Goal: Find contact information: Find contact information

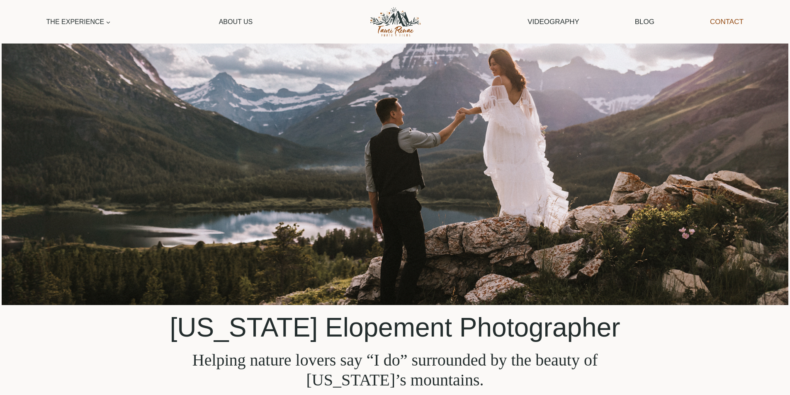
click at [734, 21] on link "Contact" at bounding box center [726, 21] width 42 height 21
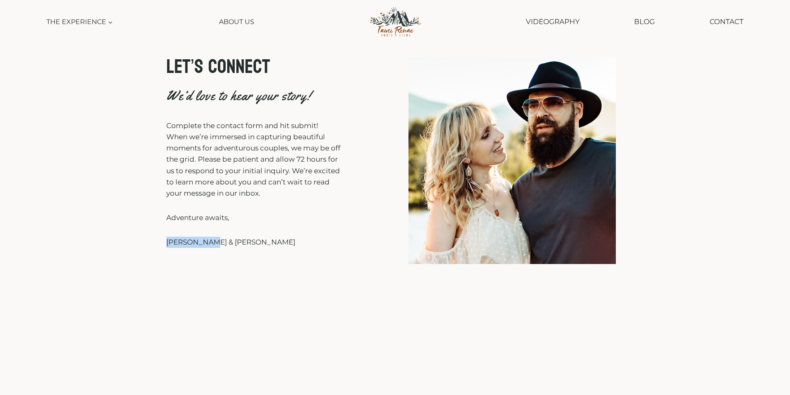
drag, startPoint x: 211, startPoint y: 244, endPoint x: 159, endPoint y: 242, distance: 52.3
click at [159, 242] on div "LET’S CONNECT We’d love to hear your story! Complete the contact form and hit s…" at bounding box center [394, 159] width 497 height 230
copy p "[PERSON_NAME] & [PERSON_NAME]"
